Goal: Transaction & Acquisition: Subscribe to service/newsletter

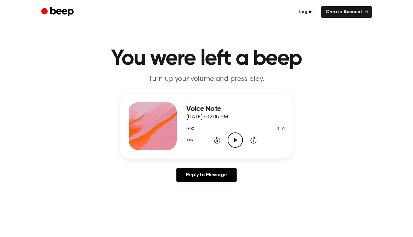
click at [239, 140] on icon "Play Audio" at bounding box center [234, 139] width 15 height 15
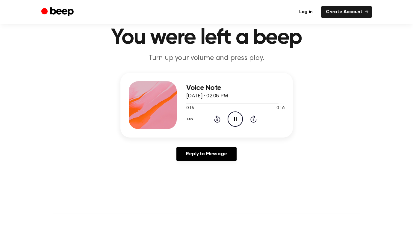
scroll to position [20, 0]
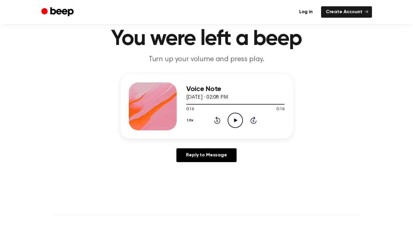
click at [204, 86] on h3 "Voice Note" at bounding box center [235, 89] width 98 height 8
click at [229, 55] on p "Turn up your volume and press play." at bounding box center [207, 59] width 230 height 10
click at [170, 106] on div at bounding box center [153, 106] width 48 height 48
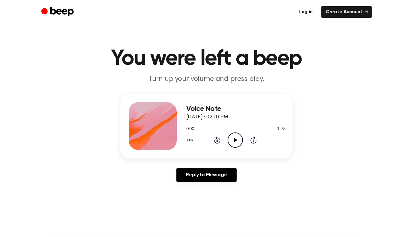
click at [236, 139] on icon at bounding box center [235, 140] width 3 height 4
click at [235, 142] on icon "Play Audio" at bounding box center [234, 139] width 15 height 15
click at [237, 138] on icon "Pause Audio" at bounding box center [234, 139] width 15 height 15
click at [237, 145] on icon "Play Audio" at bounding box center [234, 139] width 15 height 15
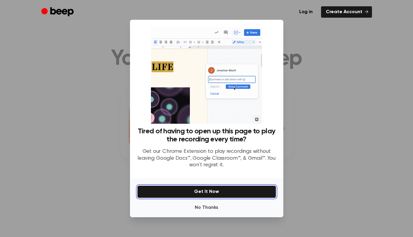
click at [251, 189] on button "Get It Now" at bounding box center [206, 191] width 139 height 13
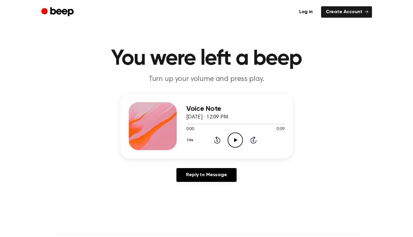
click at [235, 143] on icon "Play Audio" at bounding box center [234, 139] width 15 height 15
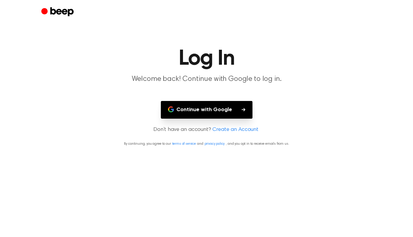
click at [232, 114] on button "Continue with Google" at bounding box center [207, 110] width 92 height 18
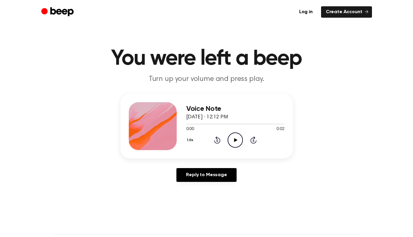
click at [239, 143] on icon "Play Audio" at bounding box center [234, 139] width 15 height 15
click at [253, 141] on icon "Skip 5 seconds" at bounding box center [253, 140] width 7 height 8
click at [235, 139] on icon at bounding box center [235, 140] width 3 height 4
click at [219, 141] on icon "Rewind 5 seconds" at bounding box center [217, 140] width 7 height 8
click at [218, 140] on icon "Rewind 5 seconds" at bounding box center [217, 140] width 7 height 8
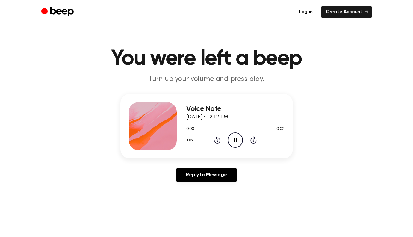
click at [219, 140] on icon "Rewind 5 seconds" at bounding box center [217, 140] width 7 height 8
click at [49, 10] on icon "Beep" at bounding box center [58, 12] width 34 height 12
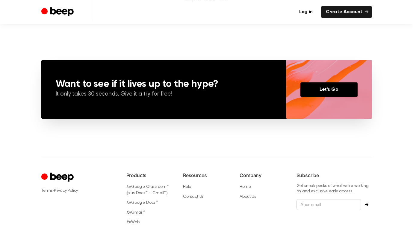
scroll to position [408, 0]
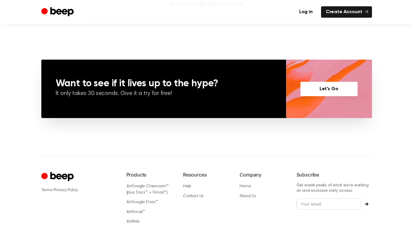
click at [333, 87] on link "Let’s Go" at bounding box center [328, 89] width 57 height 14
